Goal: Task Accomplishment & Management: Manage account settings

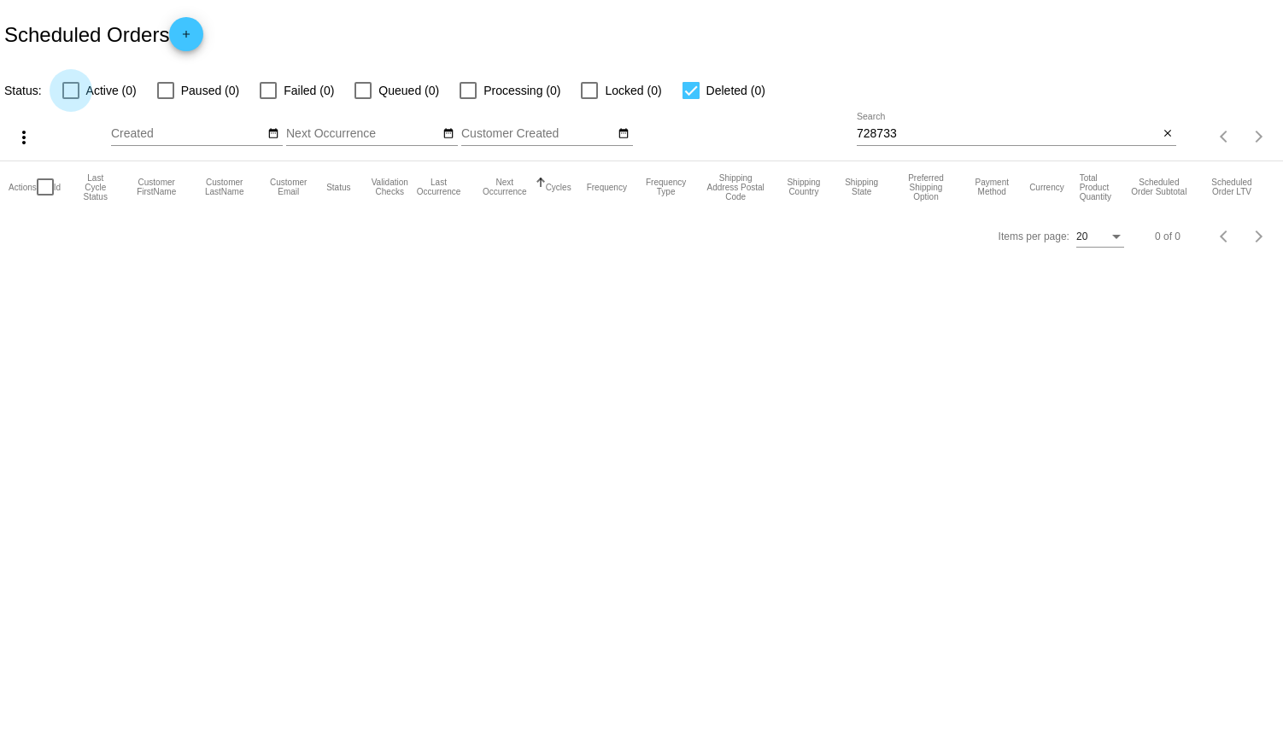
click at [78, 85] on div at bounding box center [70, 90] width 17 height 17
click at [71, 99] on input "Active (0)" at bounding box center [70, 99] width 1 height 1
checkbox input "true"
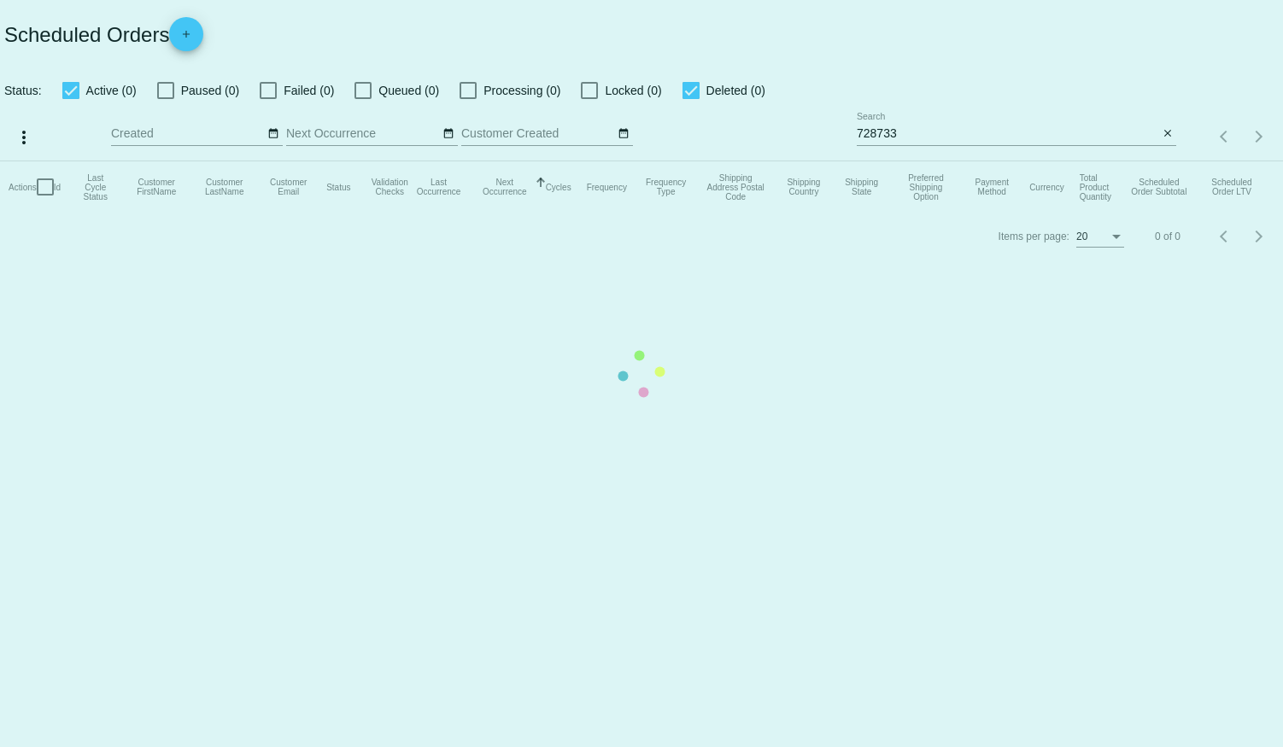
click at [685, 161] on mat-table "Actions Id Last Cycle Status Customer FirstName Customer LastName Customer Emai…" at bounding box center [641, 186] width 1283 height 51
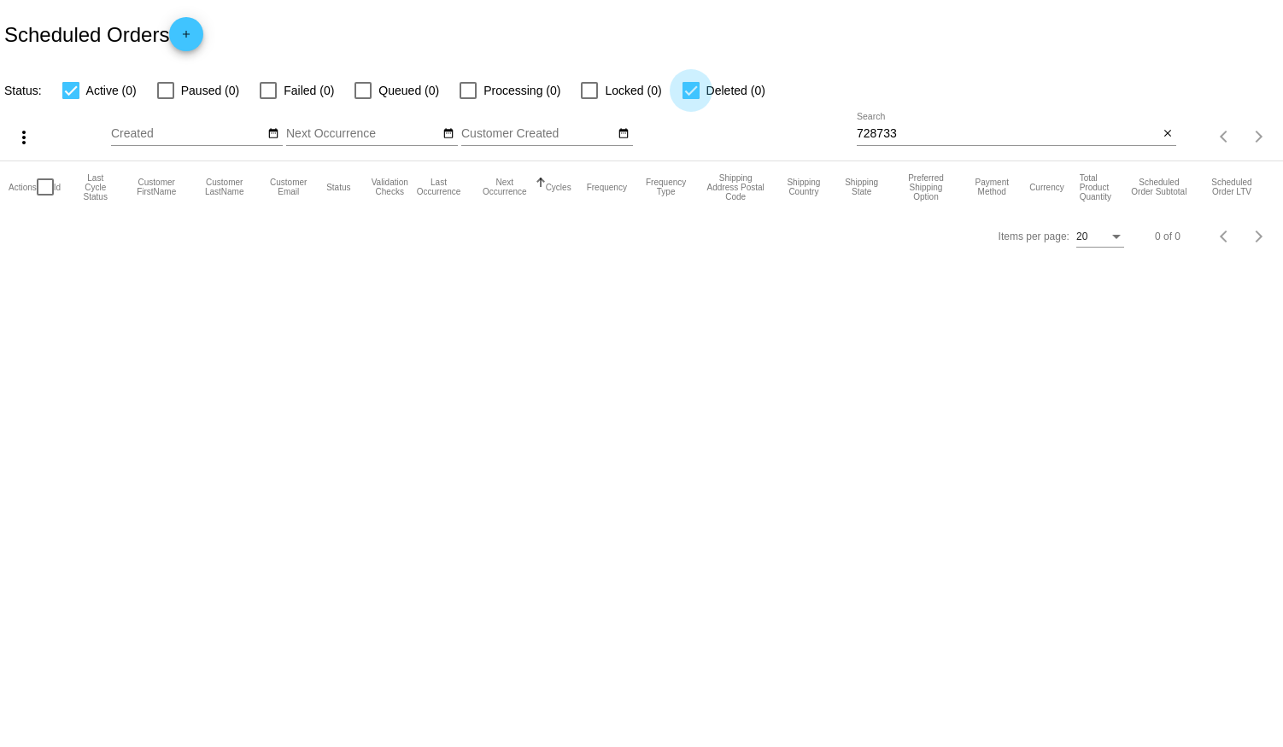
click at [688, 91] on div at bounding box center [690, 90] width 17 height 17
click at [690, 99] on input "Deleted (0)" at bounding box center [690, 99] width 1 height 1
checkbox input "false"
drag, startPoint x: 909, startPoint y: 131, endPoint x: 732, endPoint y: 132, distance: 176.8
click at [735, 129] on div "more_vert Aug Jan Feb Mar [DATE]" at bounding box center [641, 131] width 1283 height 61
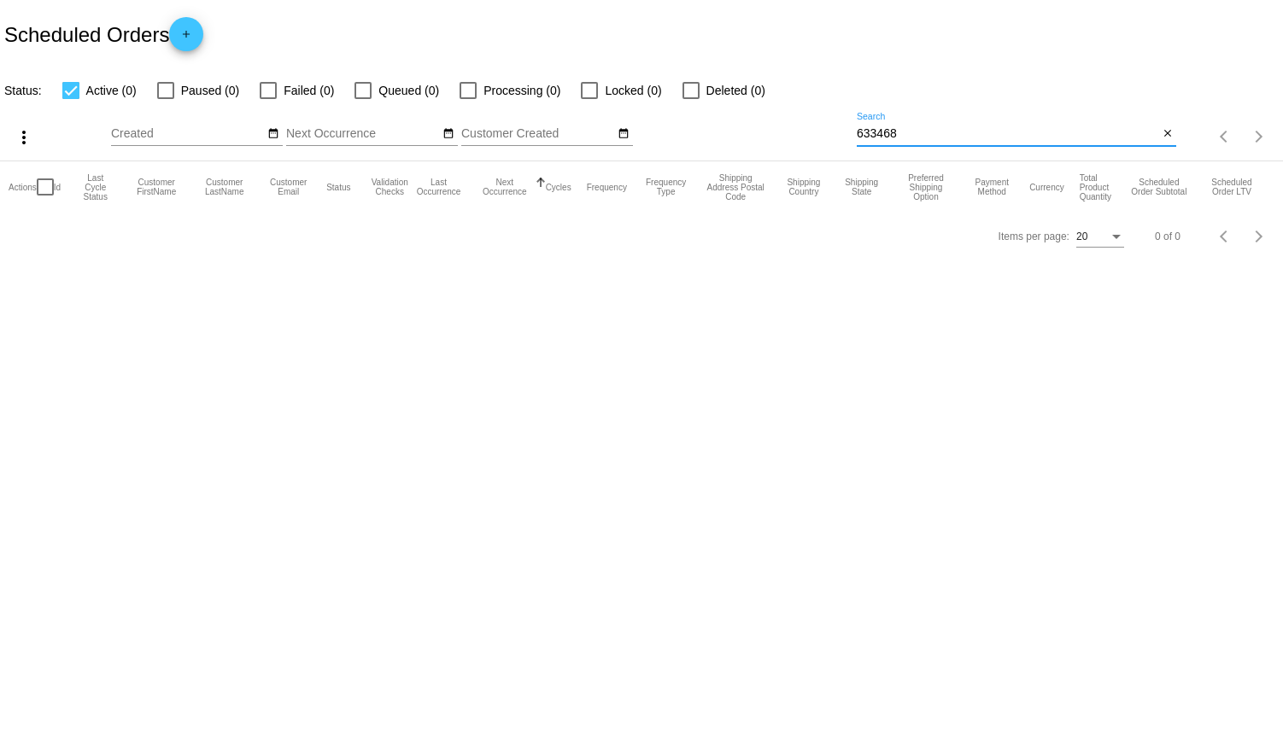
type input "633468"
click at [69, 93] on div at bounding box center [70, 90] width 17 height 17
click at [70, 99] on input "Active (0)" at bounding box center [70, 99] width 1 height 1
checkbox input "false"
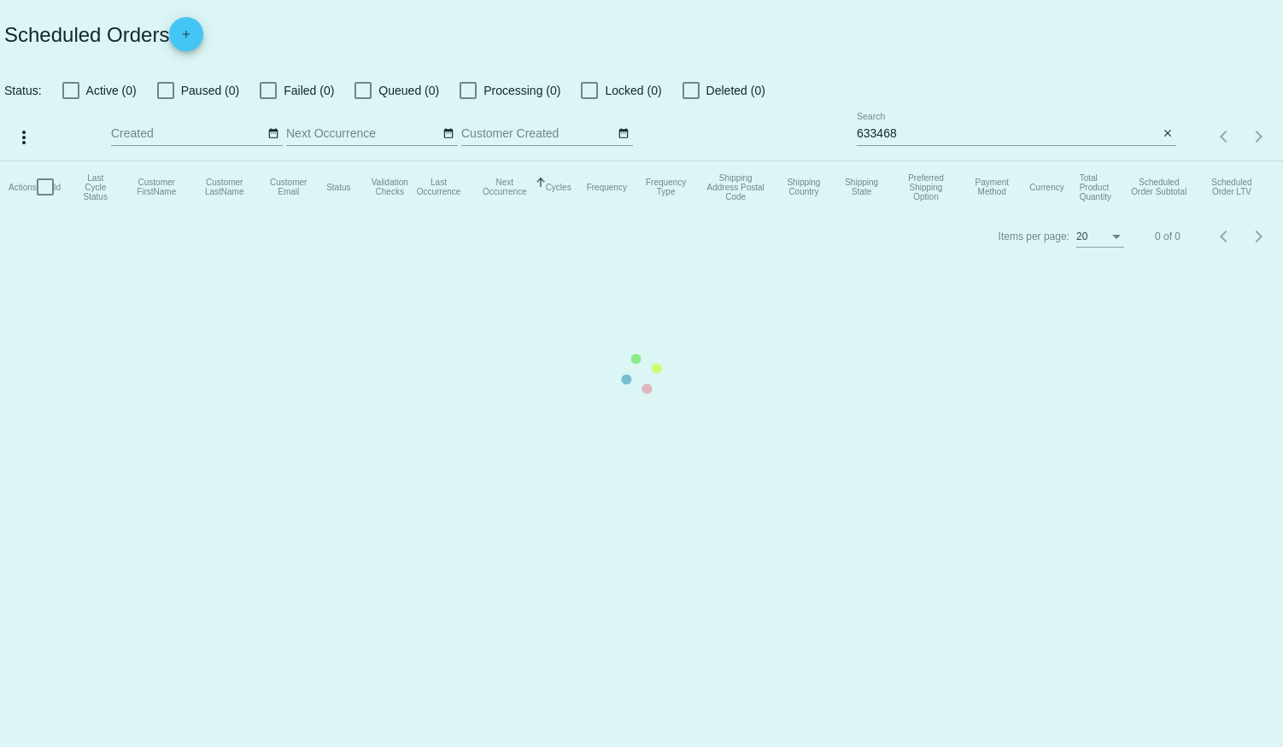
click at [161, 161] on mat-table "Actions Id Last Cycle Status Customer FirstName Customer LastName Customer Emai…" at bounding box center [641, 186] width 1283 height 51
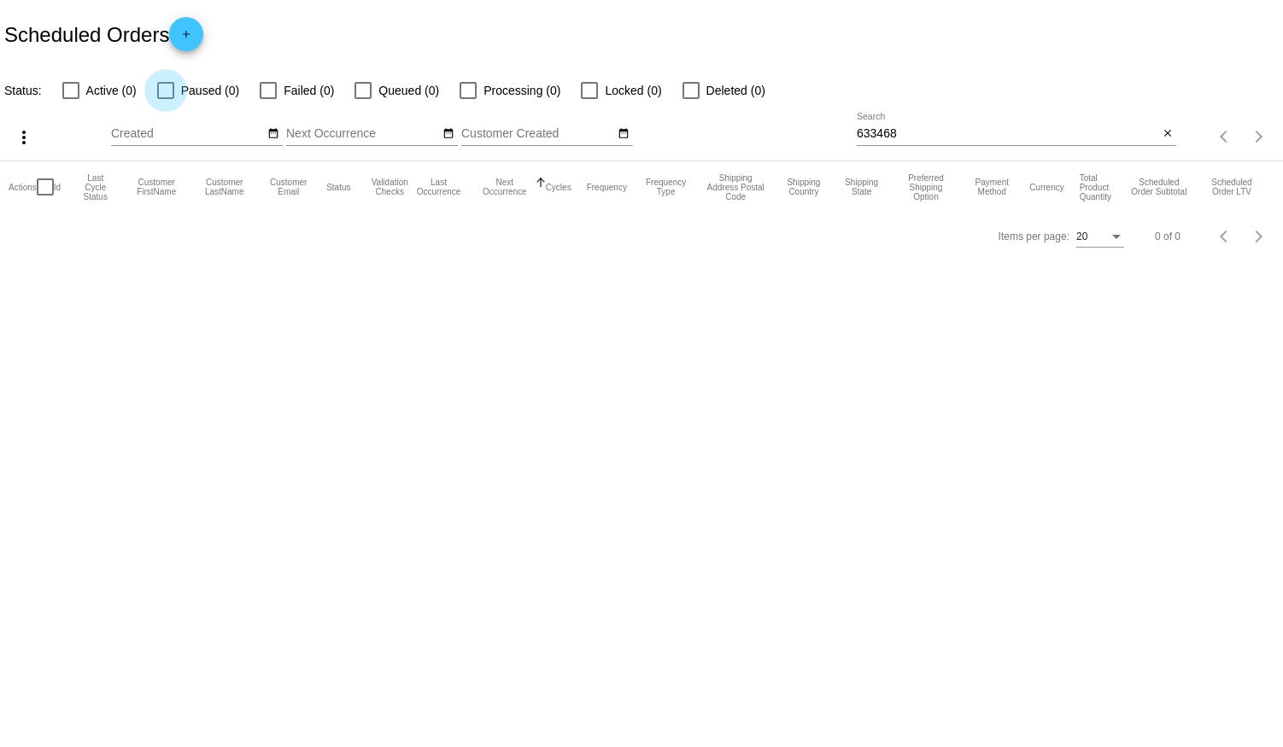
click at [163, 89] on div at bounding box center [165, 90] width 17 height 17
click at [165, 99] on input "Paused (0)" at bounding box center [165, 99] width 1 height 1
click at [167, 89] on div at bounding box center [165, 90] width 17 height 17
click at [166, 99] on input "Paused (0)" at bounding box center [165, 99] width 1 height 1
checkbox input "false"
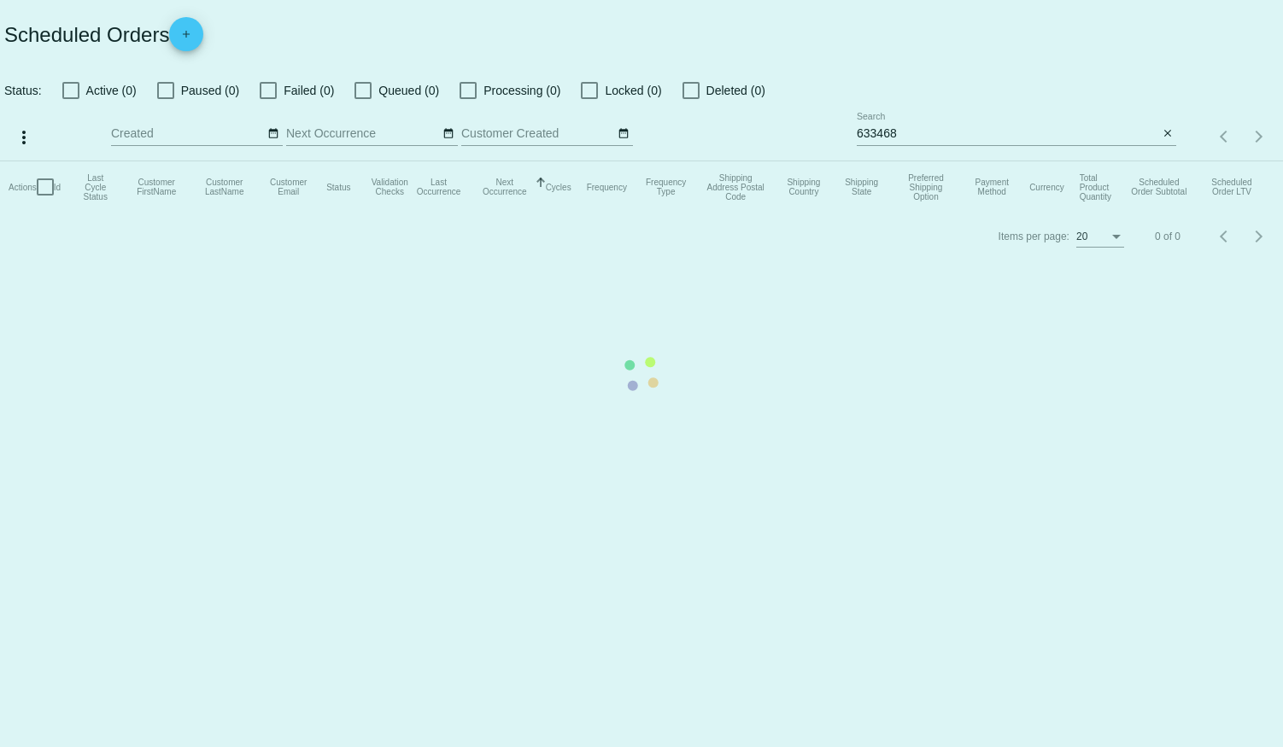
click at [266, 161] on mat-table "Actions Id Last Cycle Status Customer FirstName Customer LastName Customer Emai…" at bounding box center [641, 186] width 1283 height 51
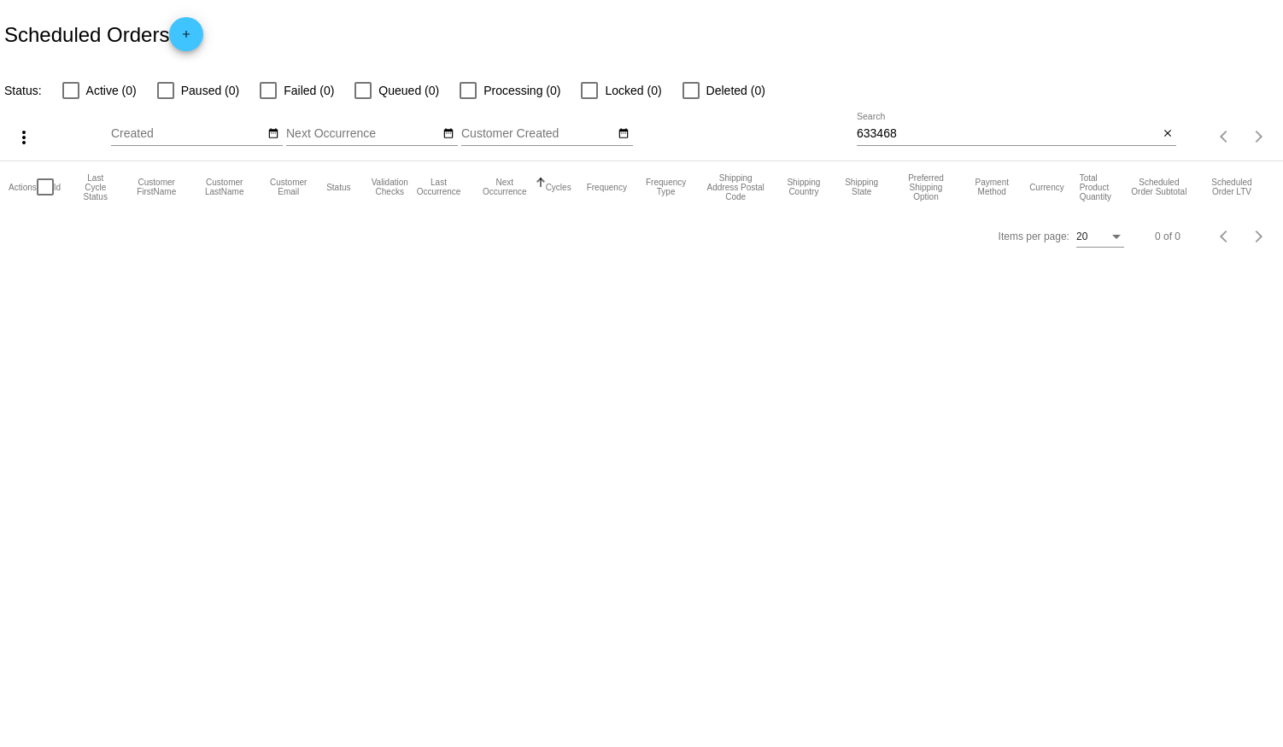
click at [266, 90] on div at bounding box center [268, 90] width 17 height 17
click at [267, 99] on input "Failed (0)" at bounding box center [267, 99] width 1 height 1
checkbox input "true"
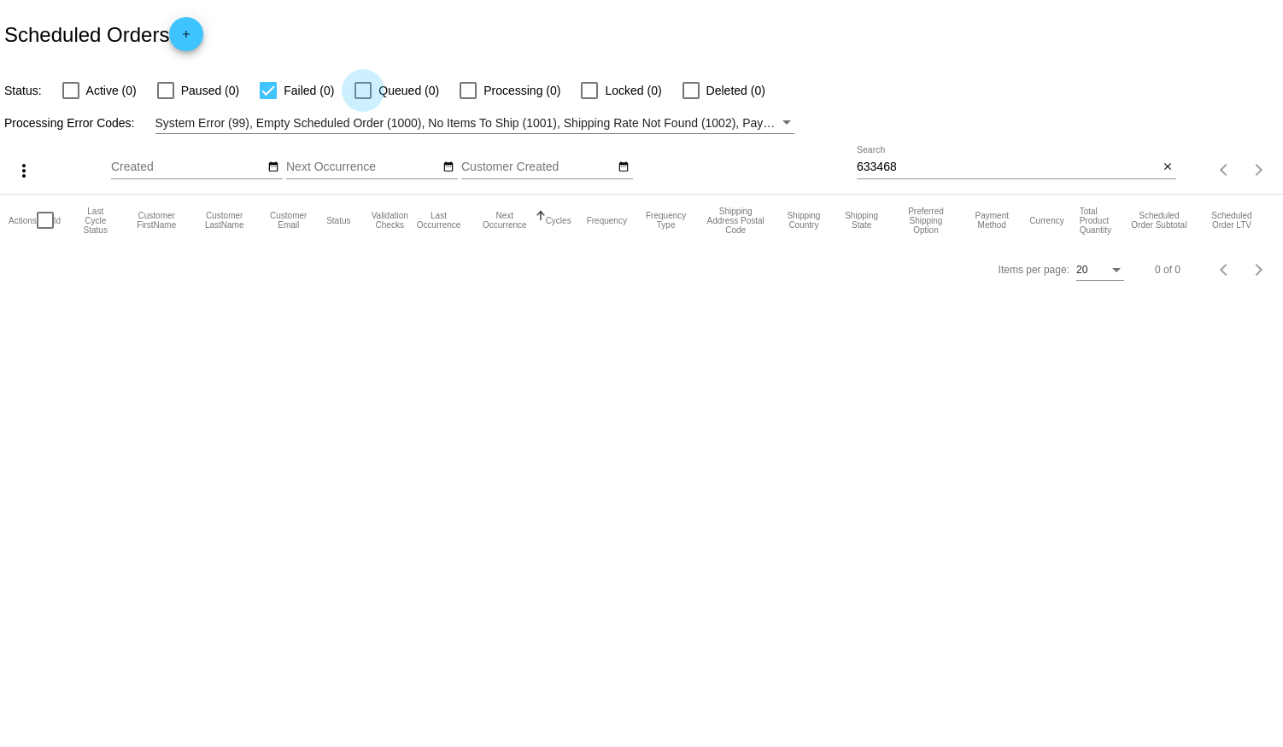
click at [362, 92] on div at bounding box center [362, 90] width 17 height 17
click at [362, 99] on input "Queued (0)" at bounding box center [362, 99] width 1 height 1
checkbox input "true"
